Goal: Task Accomplishment & Management: Use online tool/utility

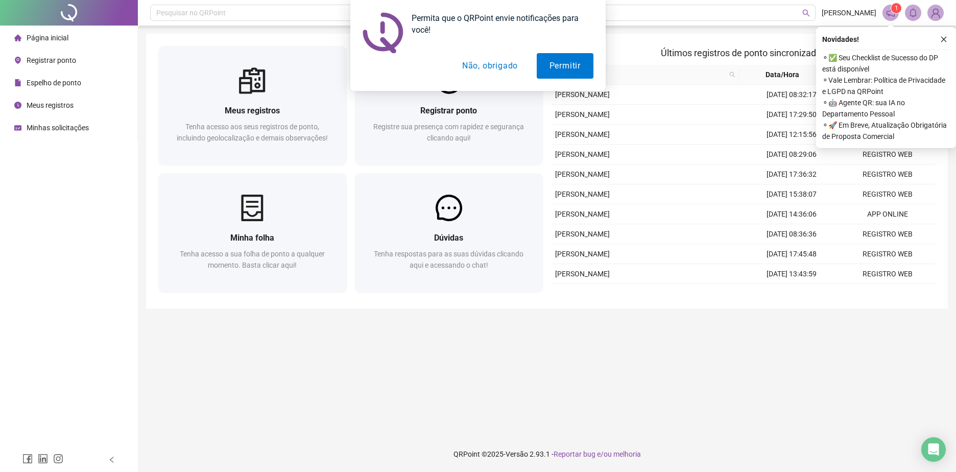
click at [495, 69] on button "Não, obrigado" at bounding box center [489, 66] width 81 height 26
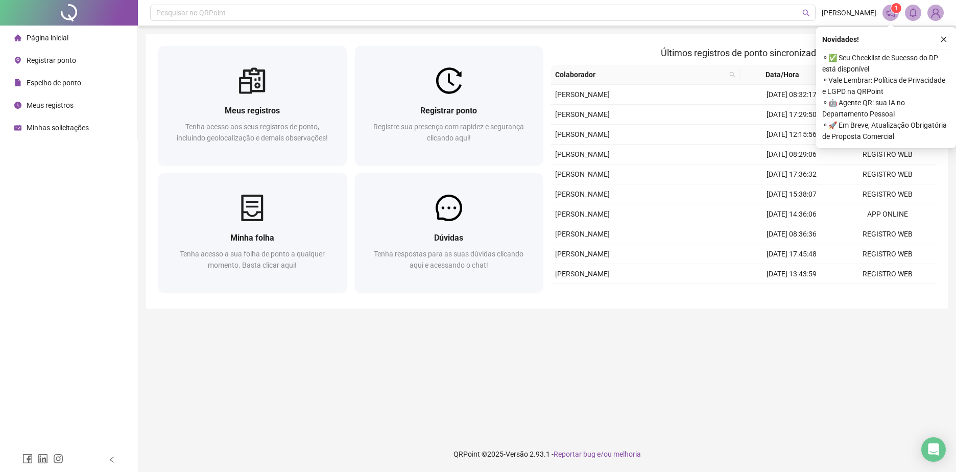
click at [471, 80] on div at bounding box center [449, 80] width 188 height 27
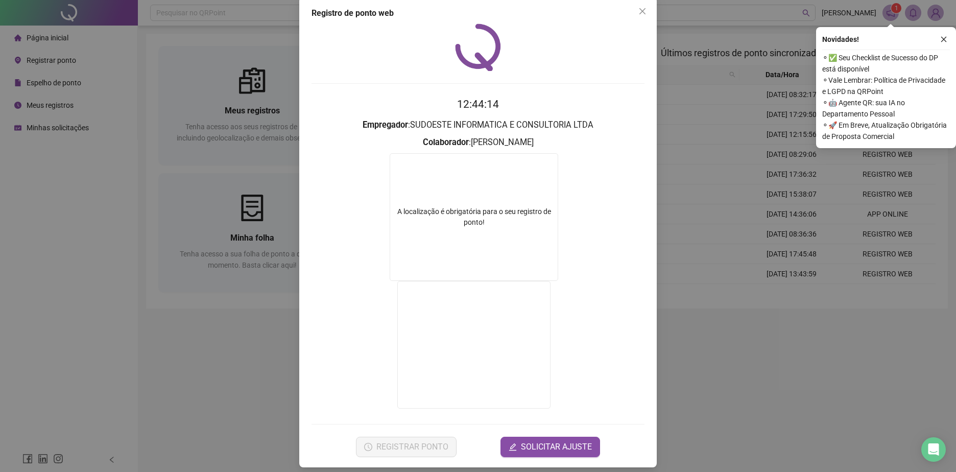
scroll to position [21, 0]
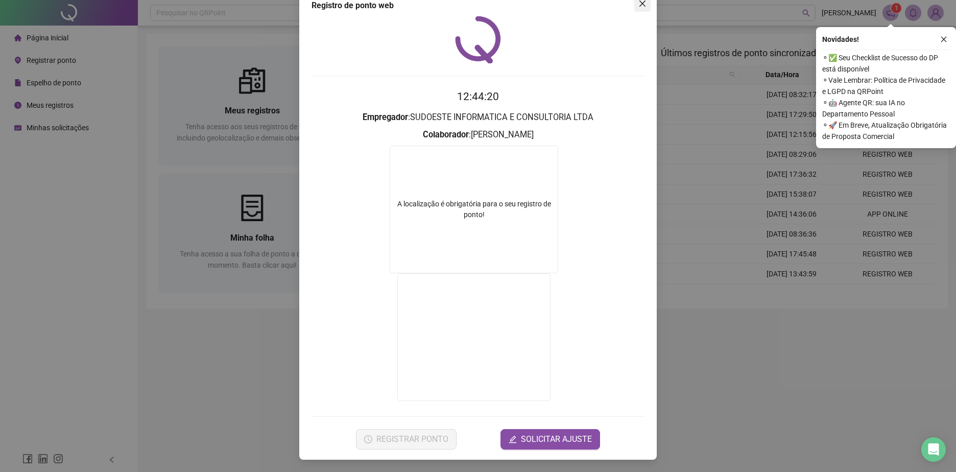
click at [644, 4] on span "Close" at bounding box center [642, 3] width 16 height 8
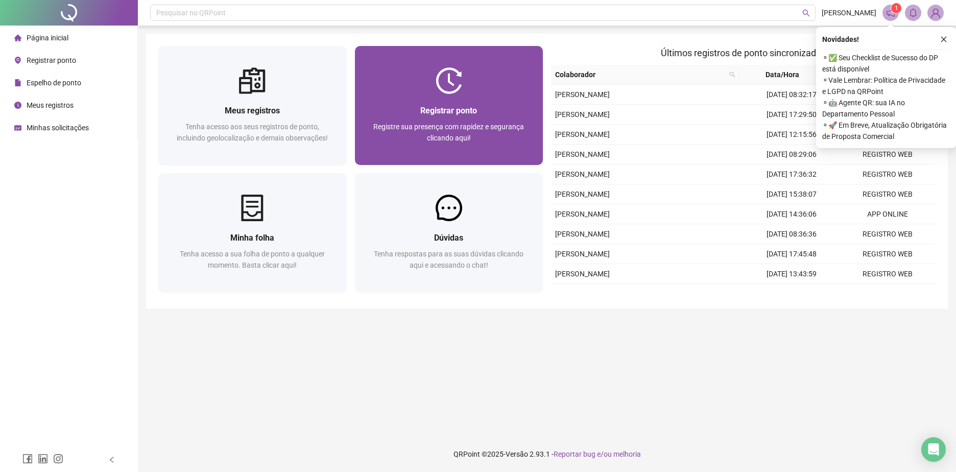
click at [421, 108] on span "Registrar ponto" at bounding box center [448, 111] width 57 height 10
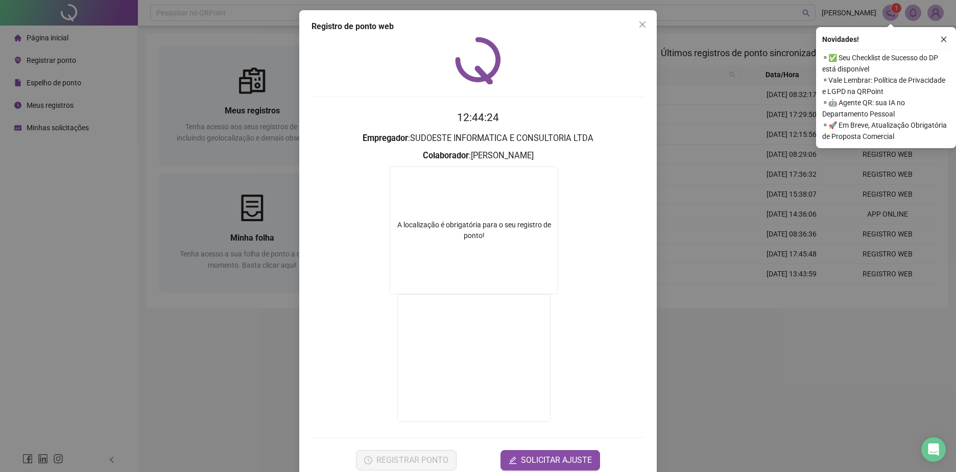
scroll to position [21, 0]
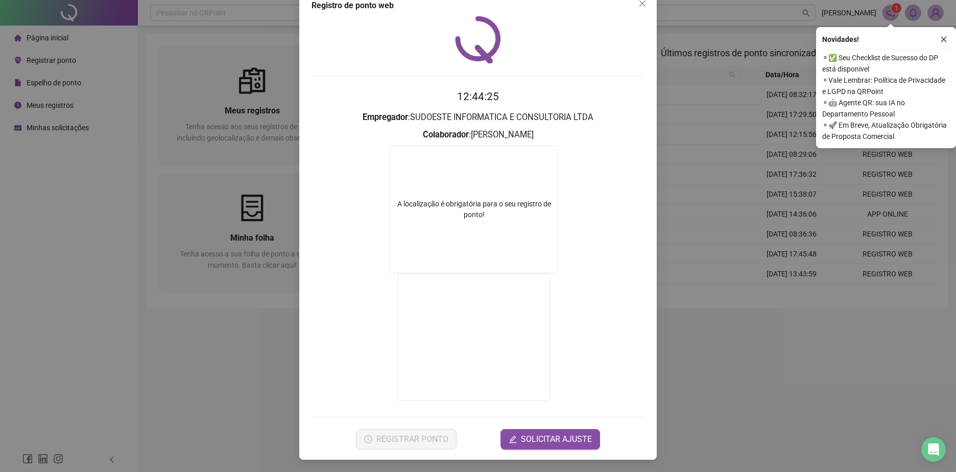
click at [694, 43] on div "Registro de ponto web 12:44:25 Empregador : SUDOESTE INFORMATICA E CONSULTORIA …" at bounding box center [478, 236] width 956 height 472
